Goal: Task Accomplishment & Management: Use online tool/utility

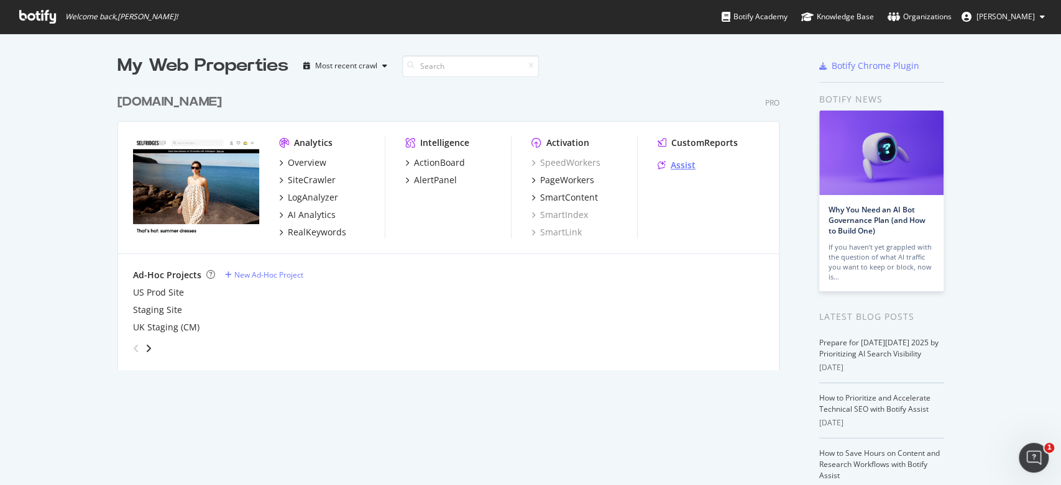
click at [671, 167] on div "Assist" at bounding box center [683, 165] width 25 height 12
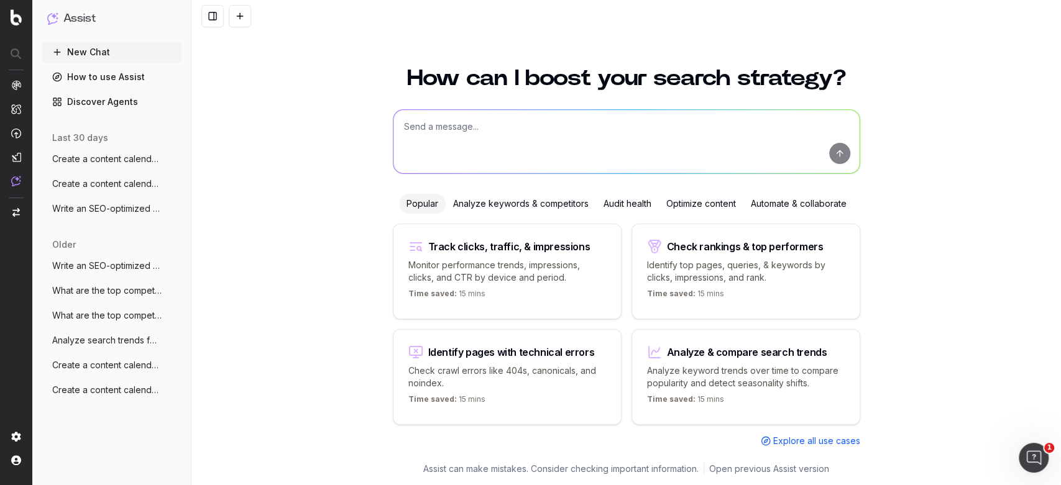
click at [116, 263] on span "Write an SEO-optimized article about on" at bounding box center [106, 266] width 109 height 12
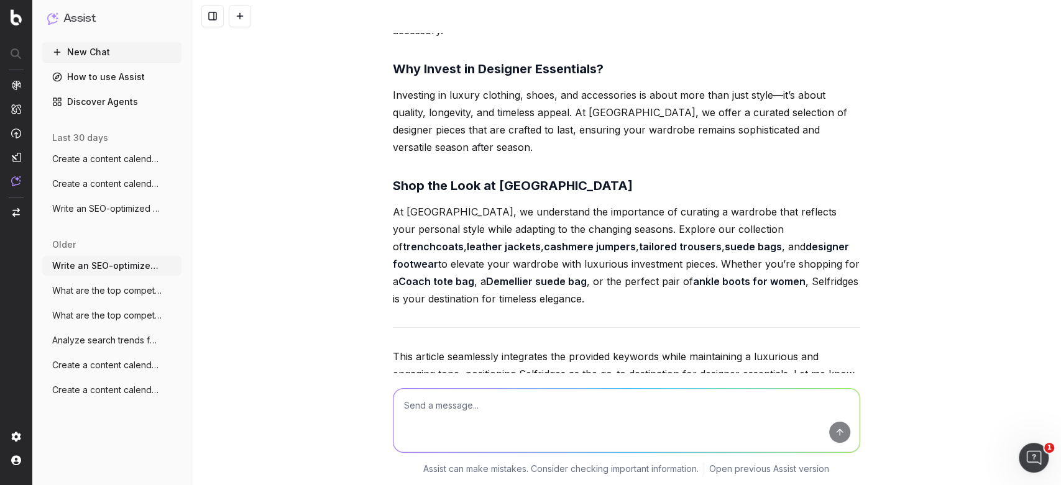
scroll to position [2965, 0]
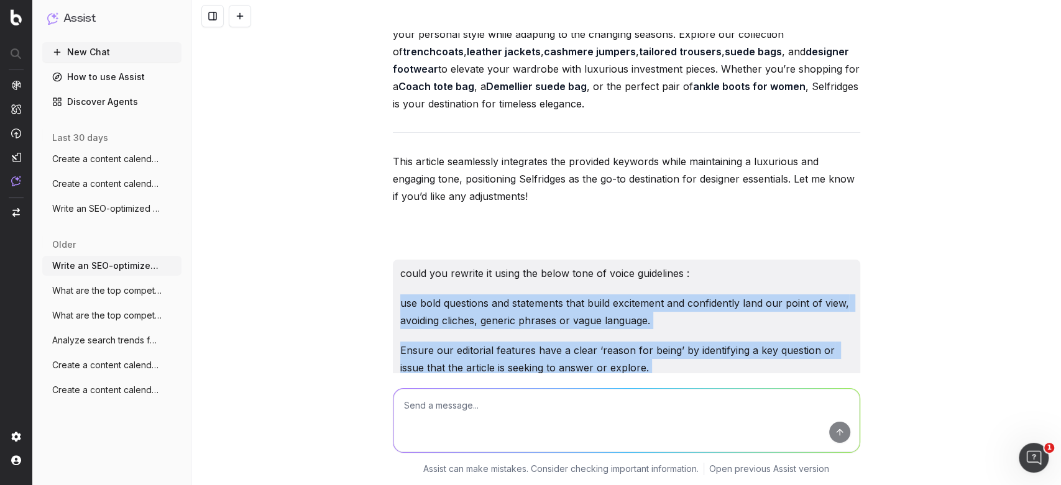
drag, startPoint x: 727, startPoint y: 299, endPoint x: 385, endPoint y: 242, distance: 345.9
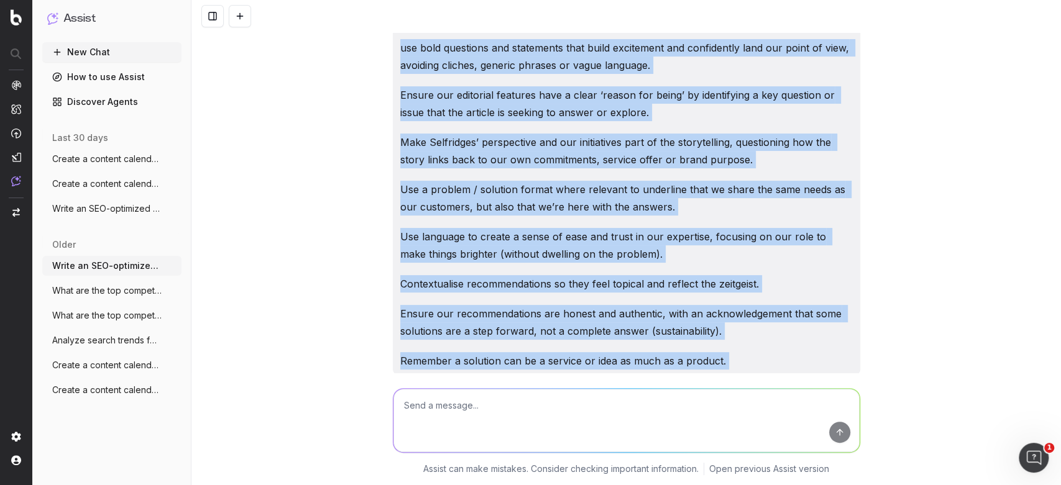
scroll to position [3312, 0]
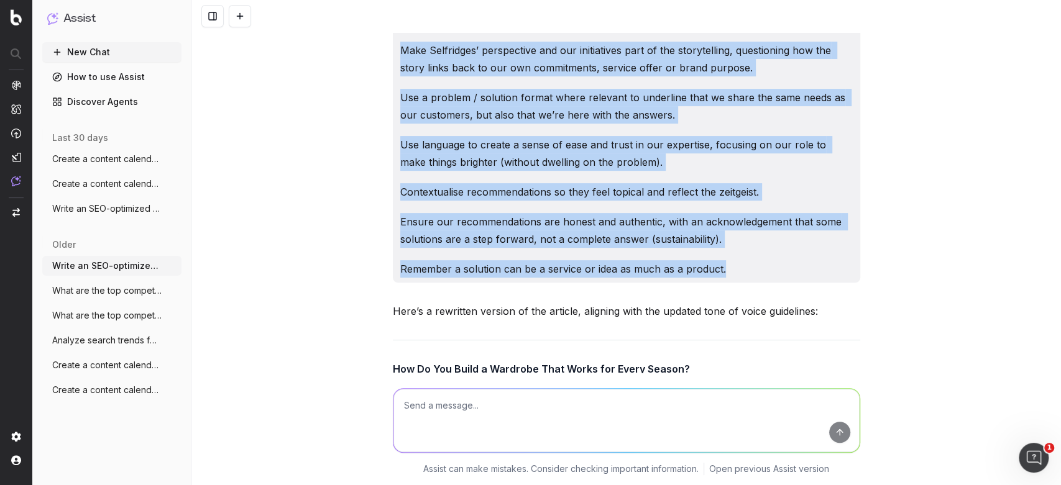
drag, startPoint x: 490, startPoint y: 219, endPoint x: 730, endPoint y: 218, distance: 239.9
click at [730, 218] on div "could you rewrite it using the below tone of voice guidelines : use bold questi…" at bounding box center [626, 97] width 467 height 370
copy div "using the below tone of voice guidelines : use bold questions and statements th…"
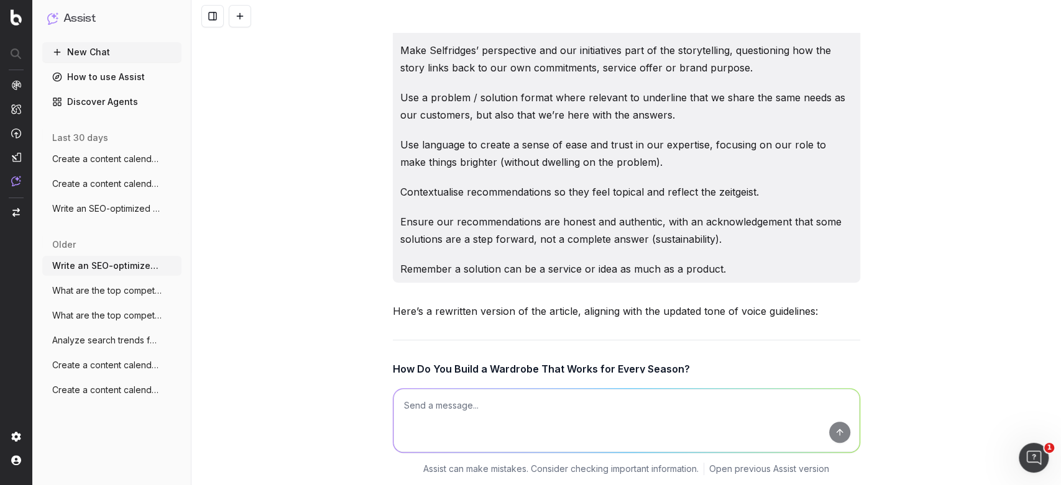
click at [492, 406] on textarea at bounding box center [626, 420] width 466 height 63
paste textarea "using the below tone of voice guidelines : use bold questions and statements th…"
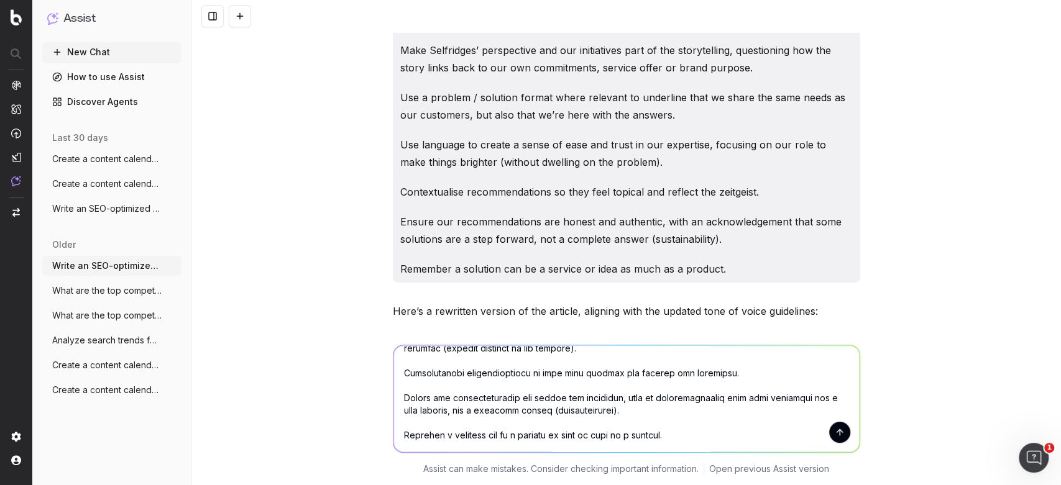
scroll to position [214, 0]
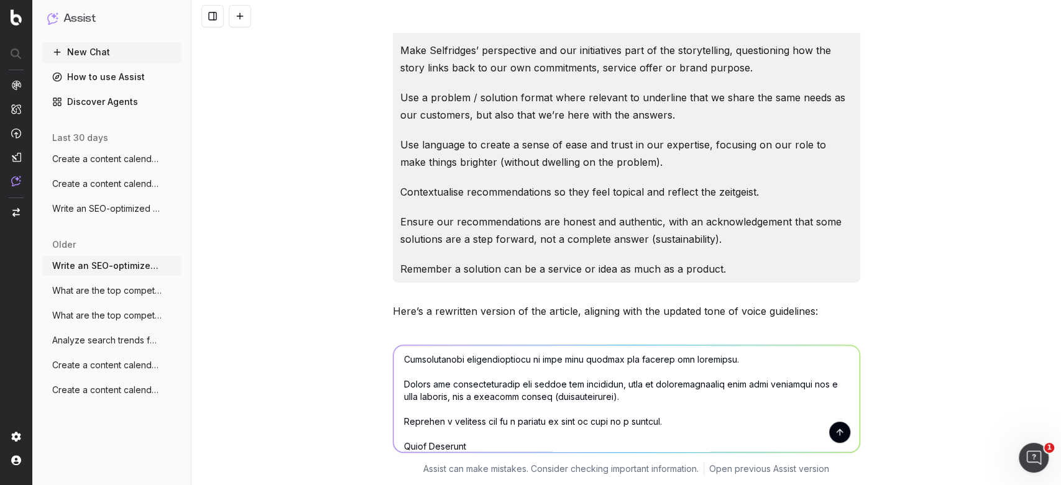
click at [395, 443] on textarea at bounding box center [626, 399] width 466 height 107
click at [445, 436] on textarea at bounding box center [626, 399] width 466 height 107
click at [444, 443] on textarea at bounding box center [626, 399] width 466 height 107
click at [553, 448] on textarea at bounding box center [626, 399] width 466 height 107
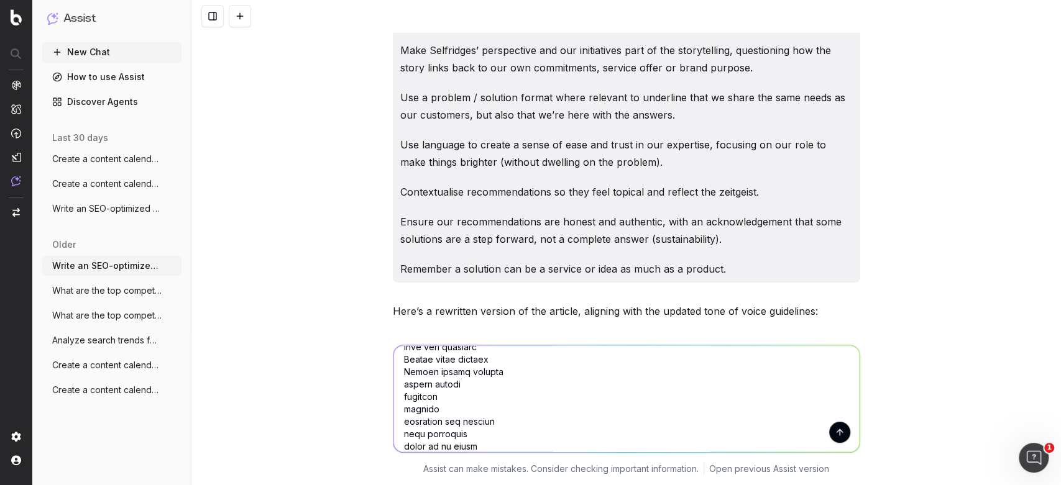
scroll to position [413, 0]
type textarea "could you write and article for partywear dresses using the below tone of voice…"
click at [830, 431] on button "submit" at bounding box center [839, 432] width 21 height 21
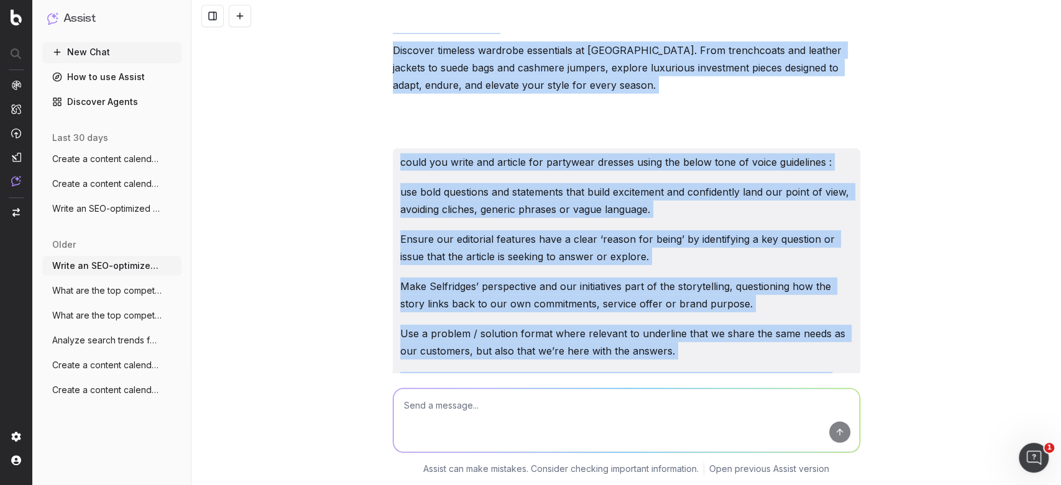
scroll to position [5445, 0]
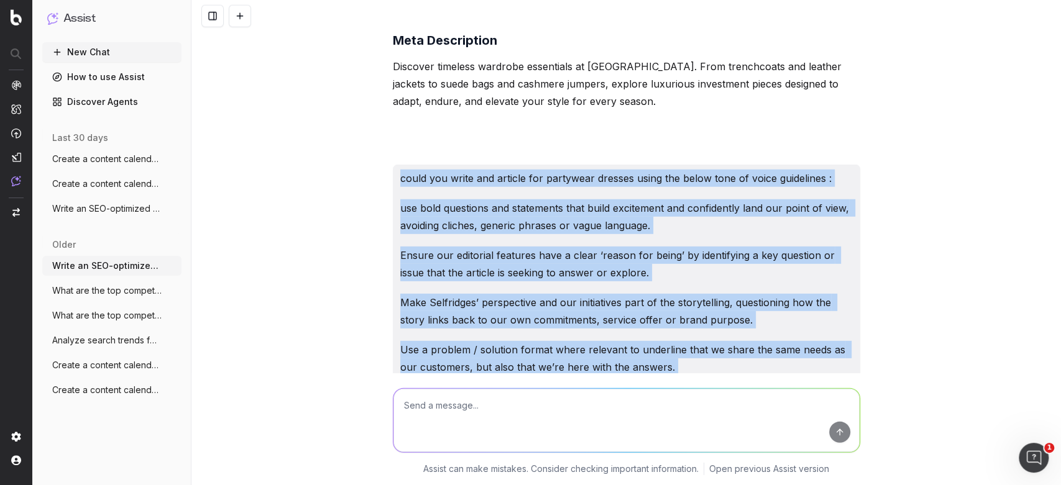
drag, startPoint x: 494, startPoint y: 234, endPoint x: 388, endPoint y: 90, distance: 178.3
copy div "could you write and article for partywear dresses using the below tone of voice…"
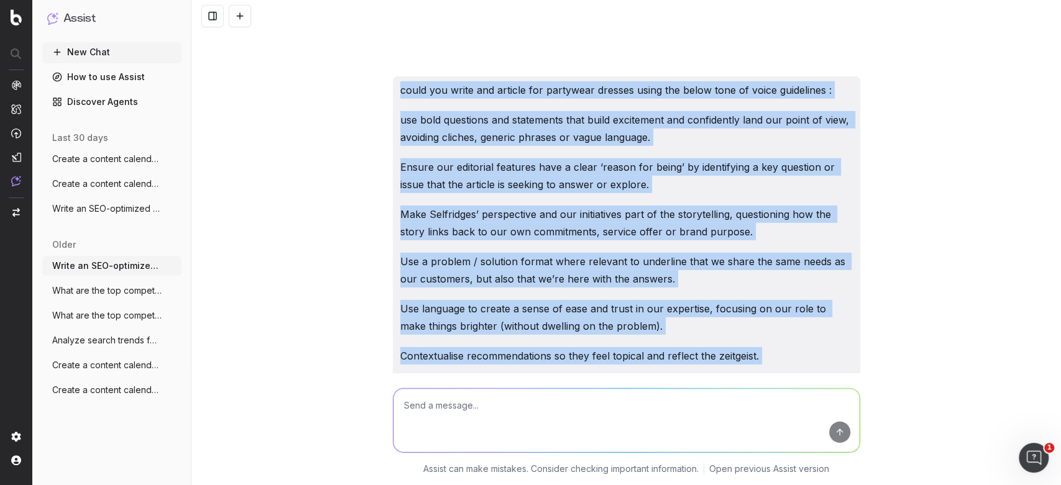
scroll to position [5534, 0]
click at [518, 252] on p "Use a problem / solution format where relevant to underline that we share the s…" at bounding box center [626, 269] width 452 height 35
click at [594, 300] on p "Use language to create a sense of ease and trust in our expertise, focusing on …" at bounding box center [626, 317] width 452 height 35
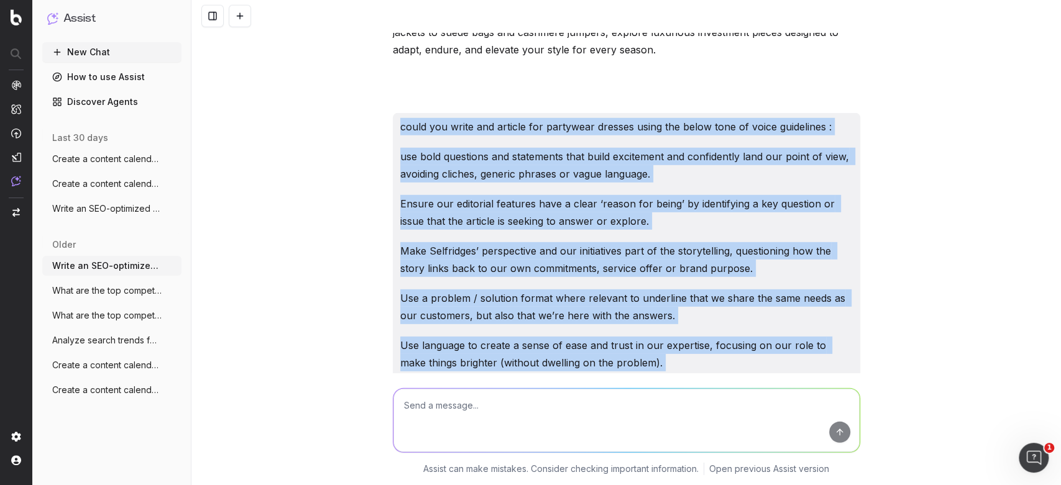
scroll to position [5497, 0]
click at [653, 292] on div "could you write and article for partywear dresses using the below tone of voice…" at bounding box center [626, 442] width 467 height 661
click at [719, 413] on p "Ensure our recommendations are honest and authentic, with an acknowledgement th…" at bounding box center [626, 430] width 452 height 35
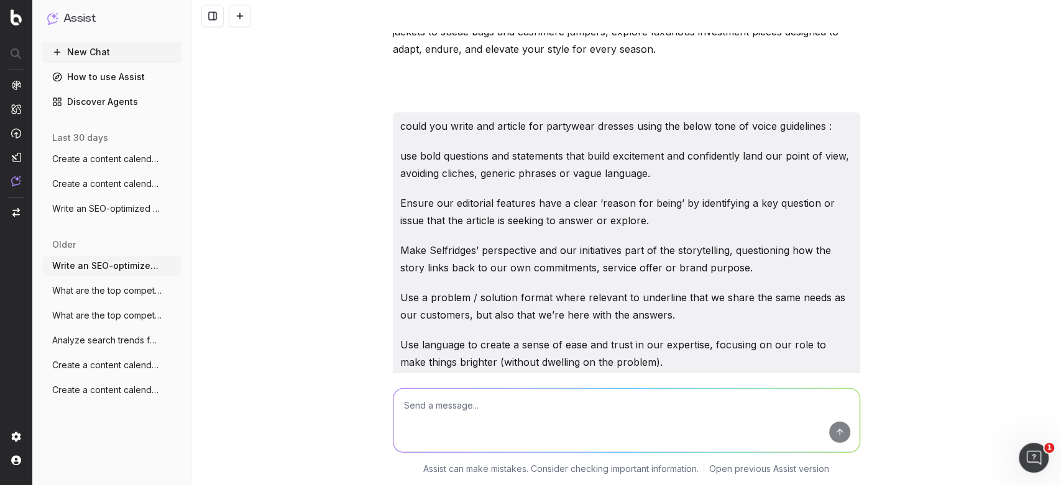
click at [719, 413] on p "Ensure our recommendations are honest and authentic, with an acknowledgement th…" at bounding box center [626, 430] width 452 height 35
click at [726, 360] on div "could you write and article for partywear dresses using the below tone of voice…" at bounding box center [626, 442] width 467 height 661
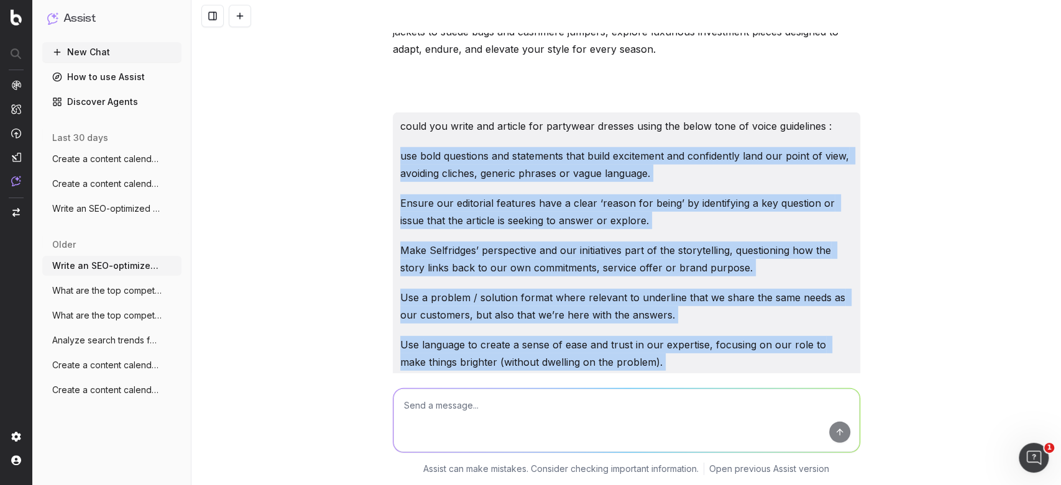
drag, startPoint x: 726, startPoint y: 352, endPoint x: 391, endPoint y: 66, distance: 440.4
click at [393, 112] on div "could you write and article for partywear dresses using the below tone of voice…" at bounding box center [626, 442] width 467 height 661
copy div "use bold questions and statements that build excitement and confidently land ou…"
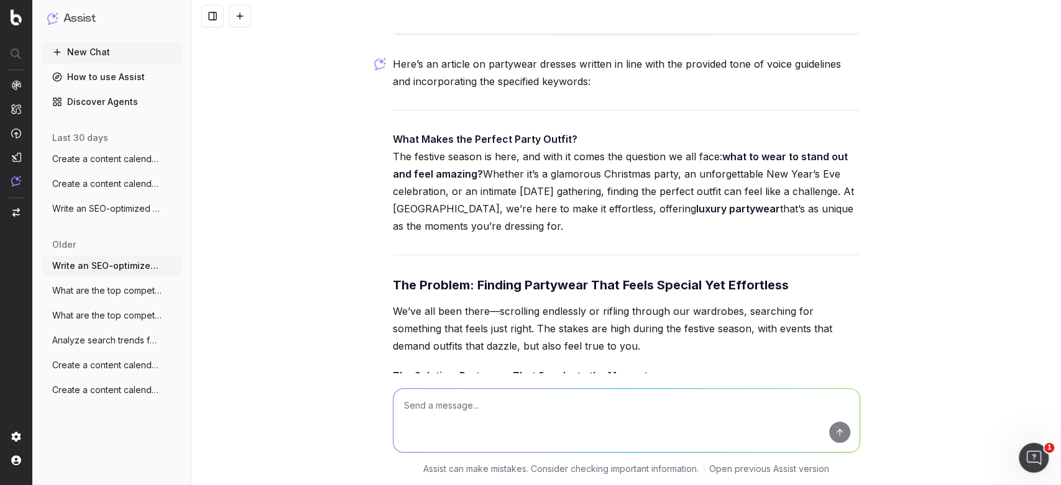
scroll to position [6378, 0]
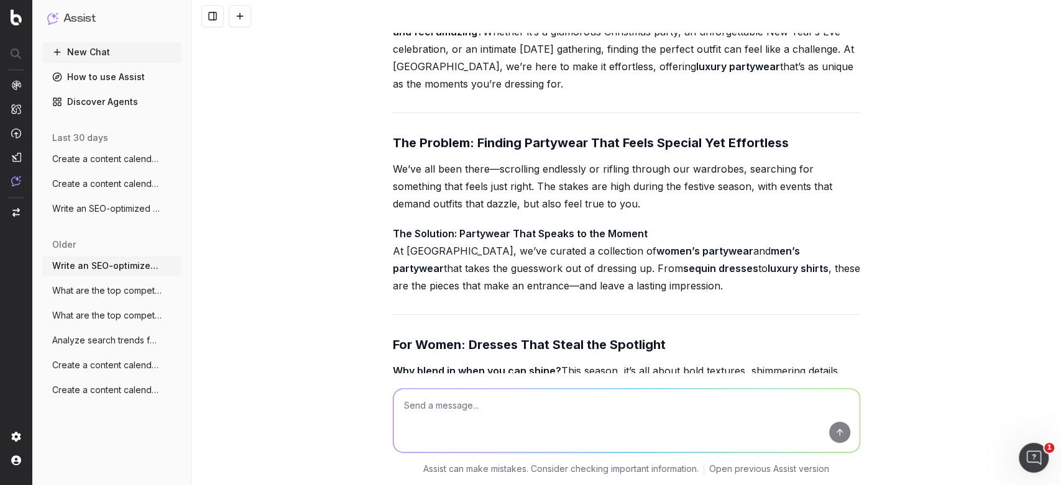
click at [539, 427] on textarea at bounding box center [626, 420] width 466 height 63
paste textarea "use bold questions and statements that build excitement and confidently land ou…"
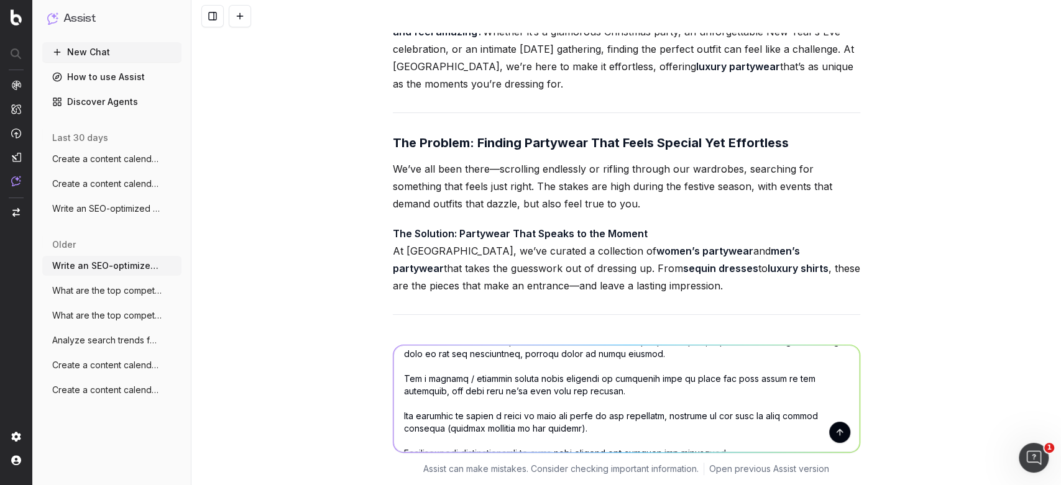
scroll to position [108, 0]
drag, startPoint x: 622, startPoint y: 393, endPoint x: 374, endPoint y: 365, distance: 249.6
click at [374, 365] on div "Assist can make mistakes. Consider checking important information. Open previou…" at bounding box center [626, 407] width 870 height 155
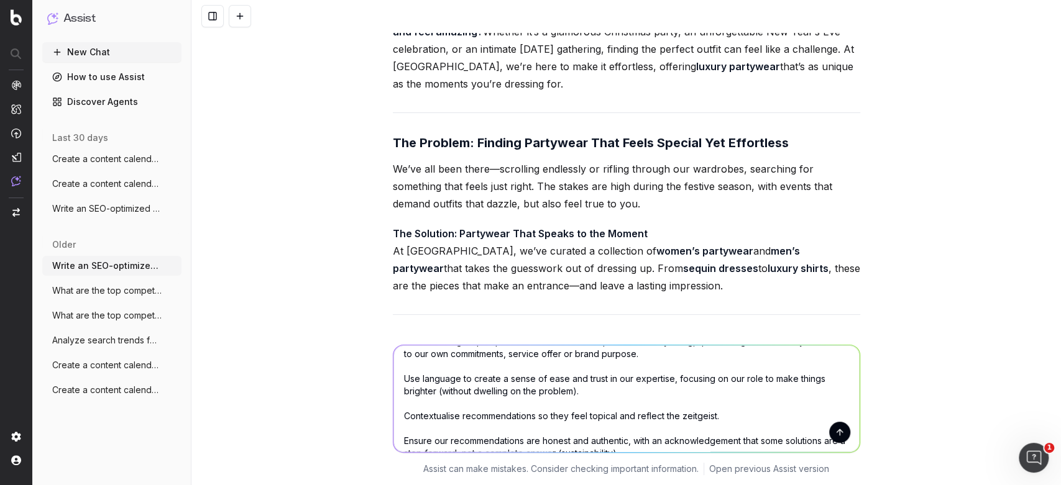
scroll to position [94, 0]
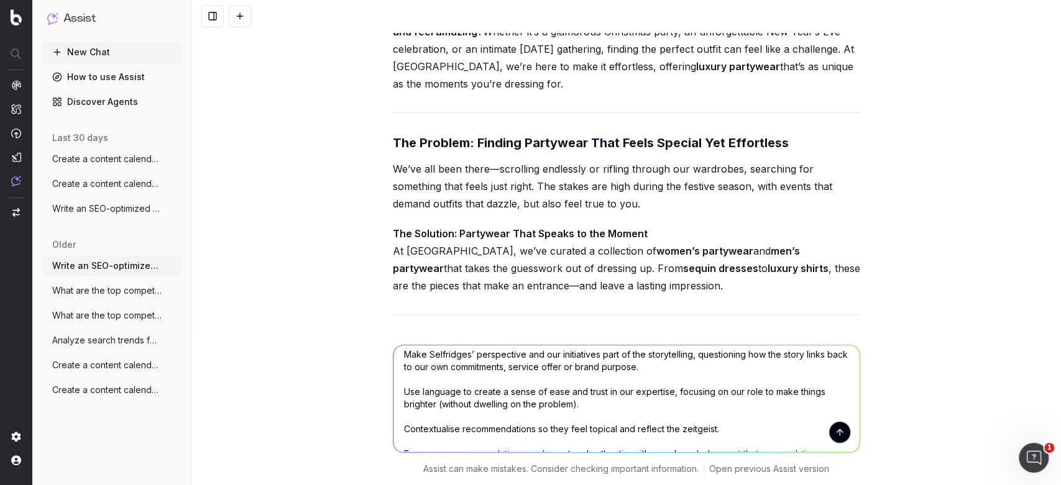
type textarea "could you rewrite it using the below tonne : use bold questions and statements …"
click at [836, 431] on button "submit" at bounding box center [839, 432] width 21 height 21
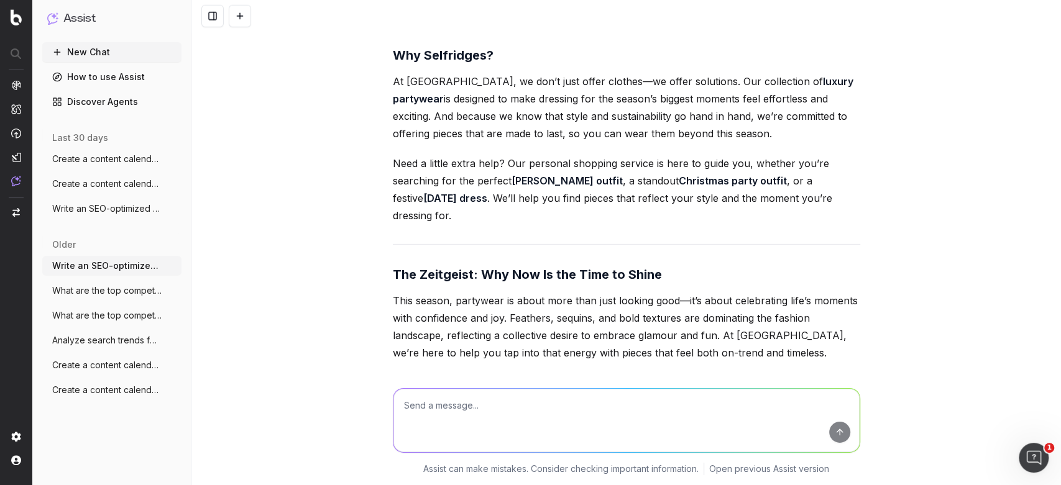
scroll to position [8754, 0]
